Goal: Browse casually

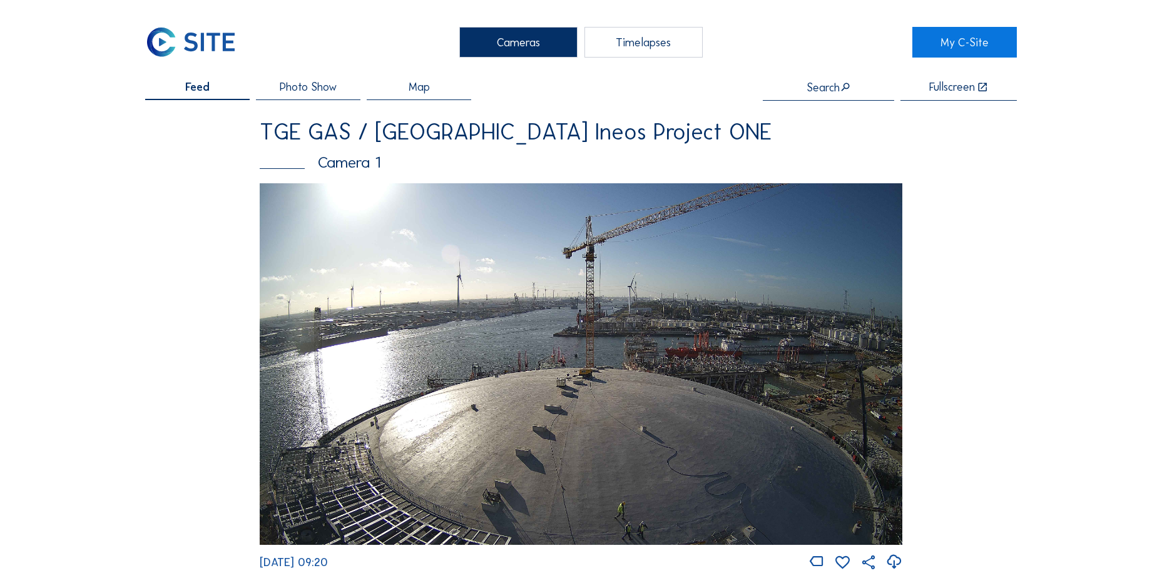
scroll to position [814, 0]
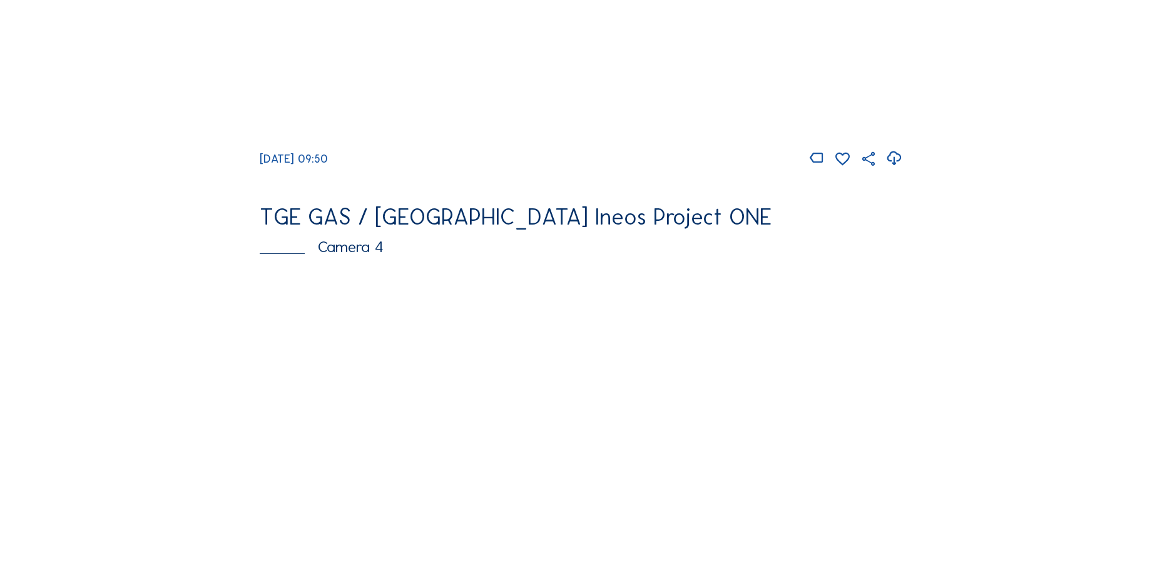
scroll to position [1189, 0]
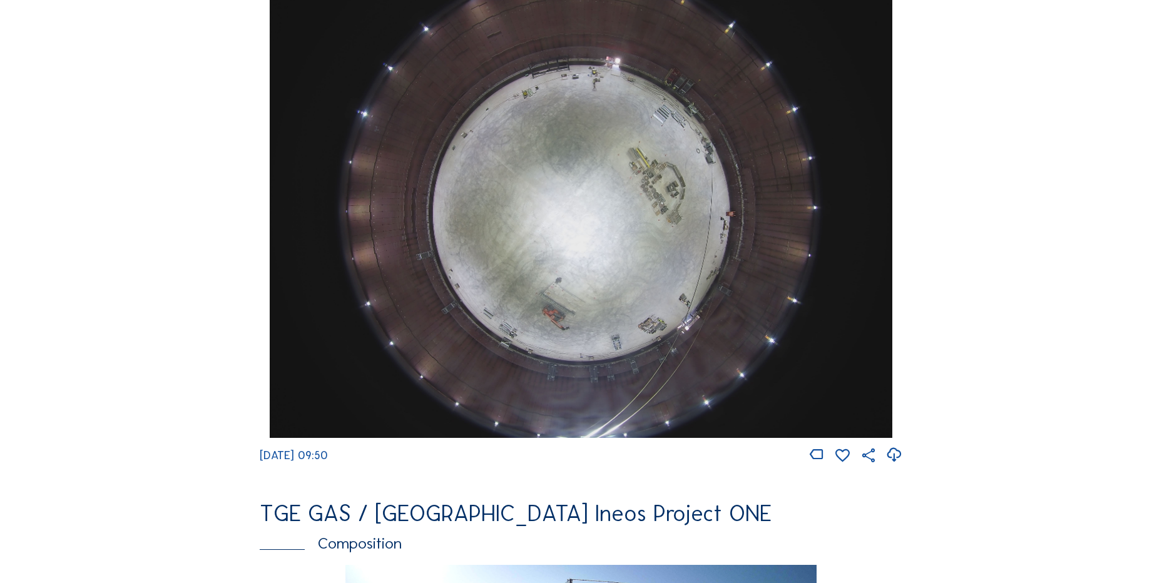
click at [894, 466] on icon at bounding box center [893, 455] width 17 height 21
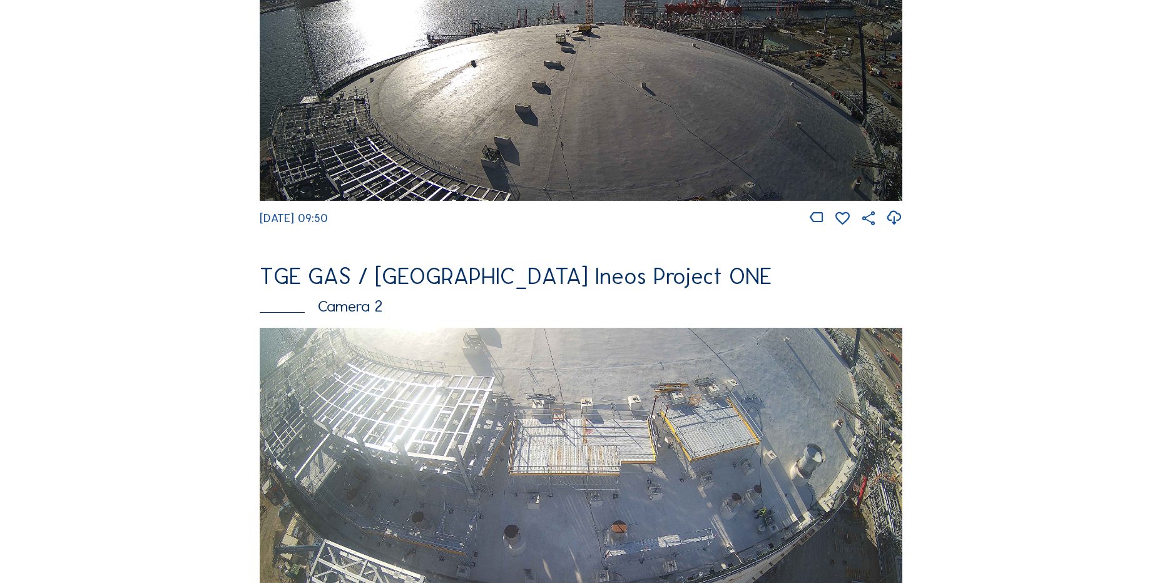
scroll to position [313, 0]
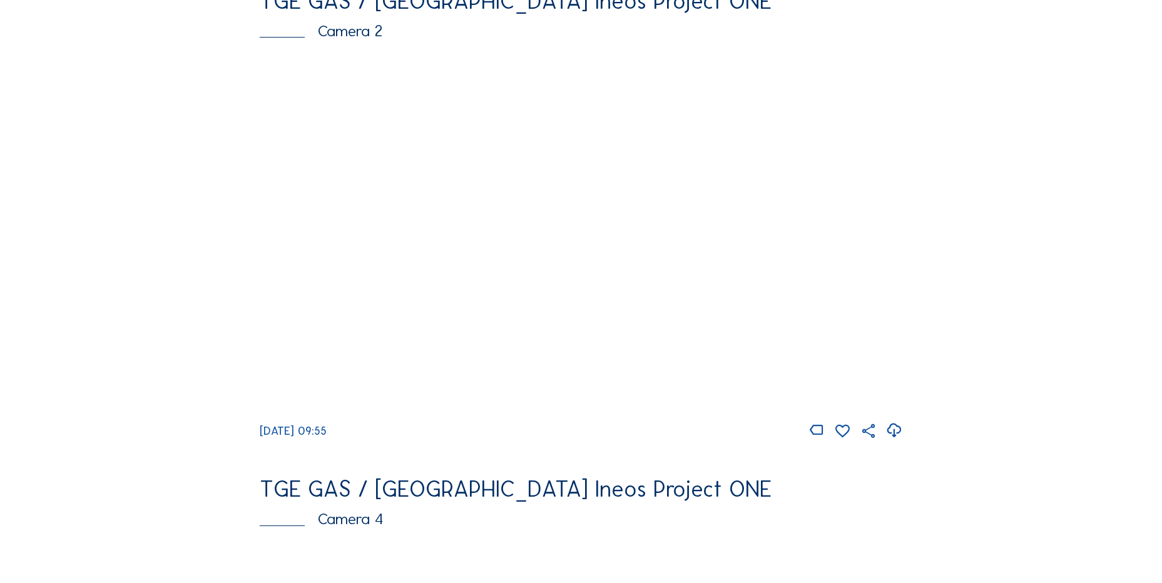
scroll to position [688, 0]
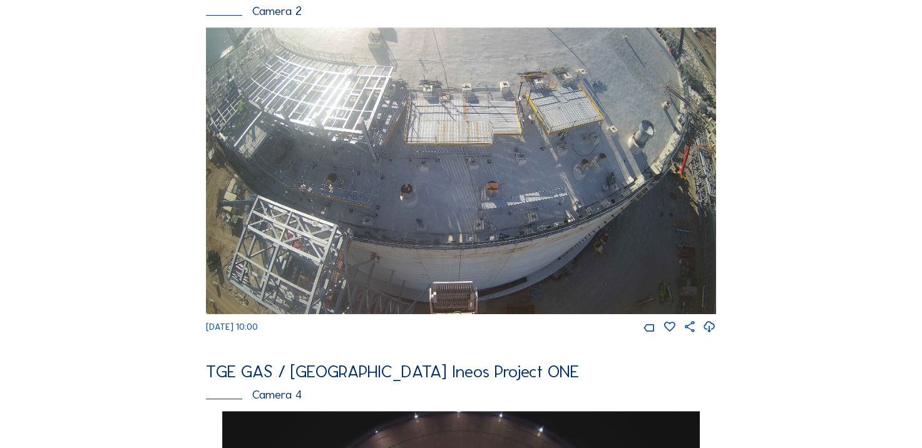
scroll to position [632, 0]
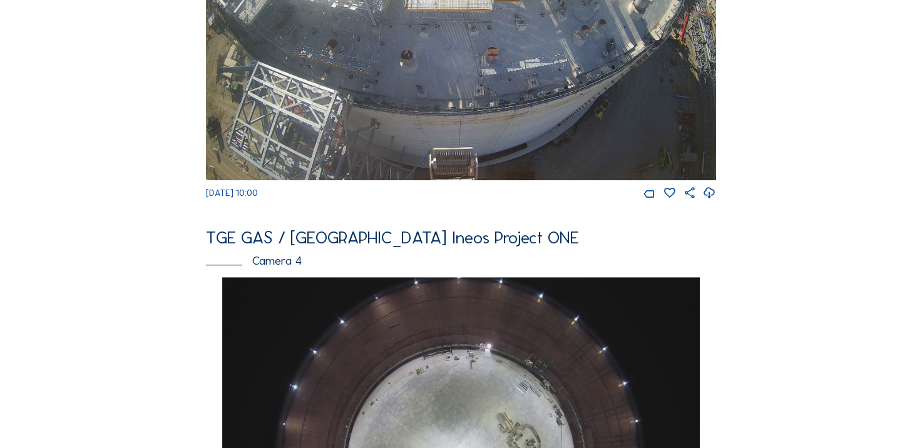
click at [713, 202] on icon at bounding box center [709, 193] width 13 height 16
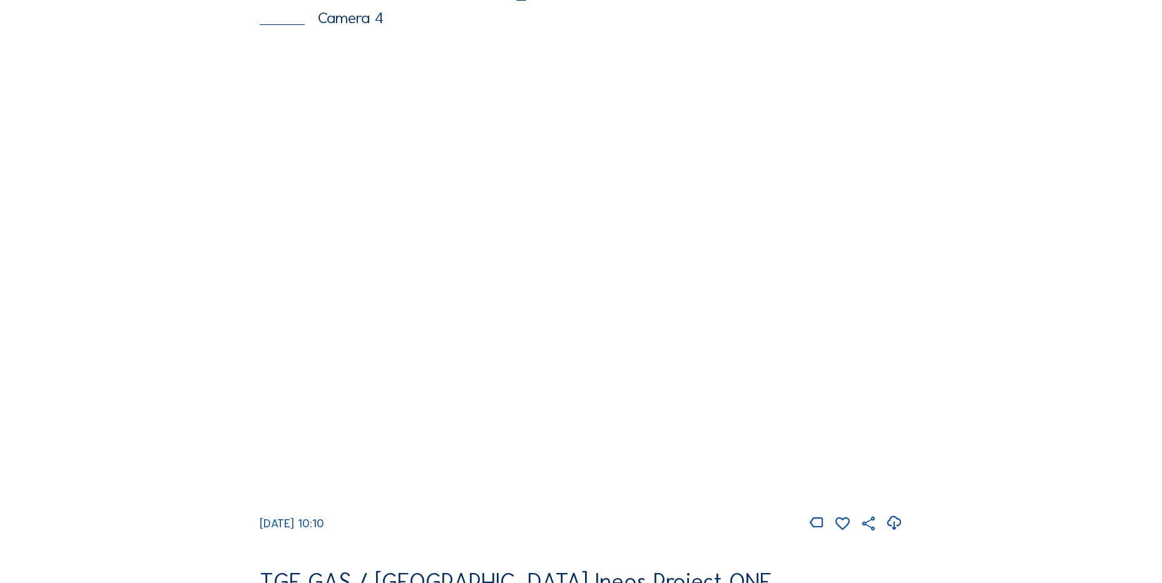
scroll to position [1258, 0]
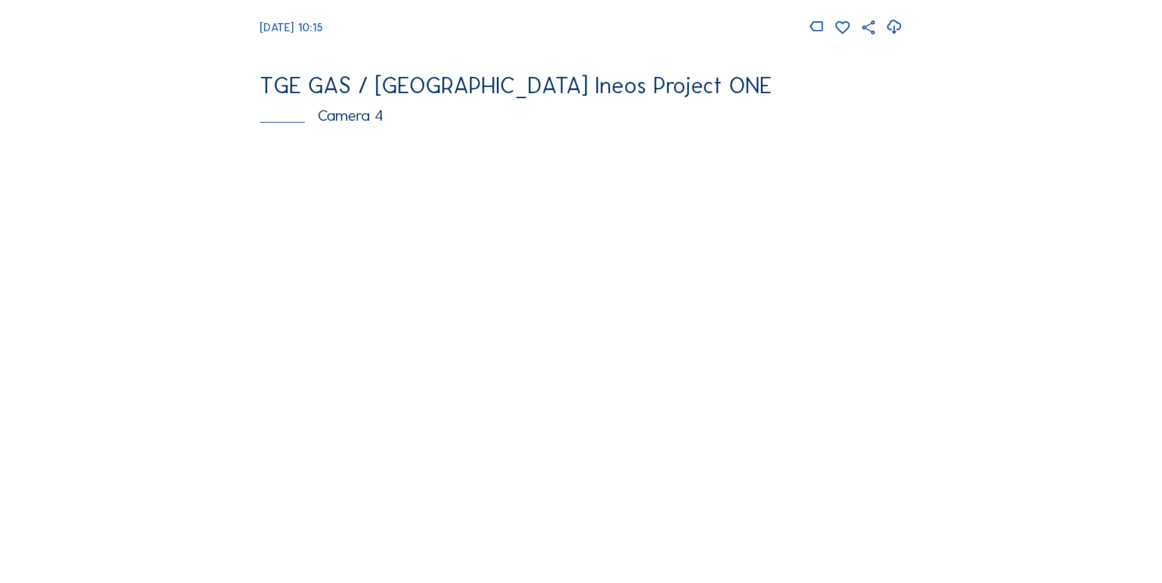
scroll to position [1001, 0]
